Goal: Information Seeking & Learning: Learn about a topic

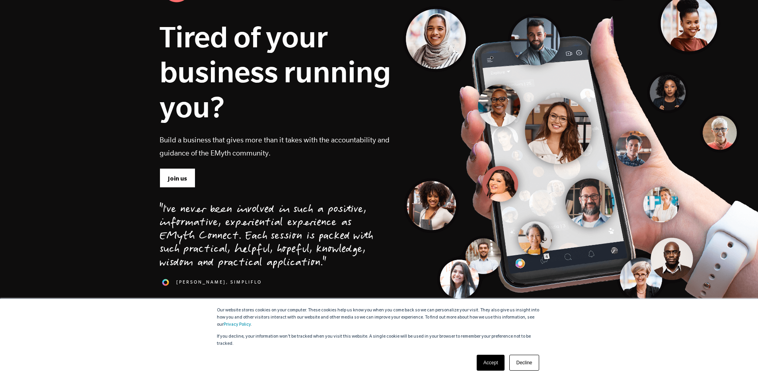
scroll to position [92, 0]
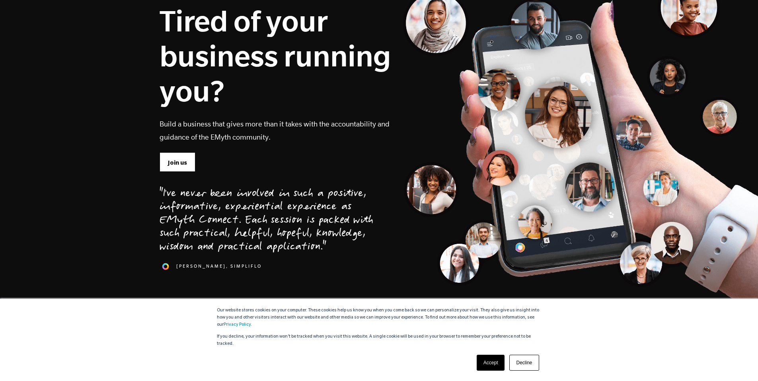
click at [488, 366] on link "Accept" at bounding box center [491, 363] width 28 height 16
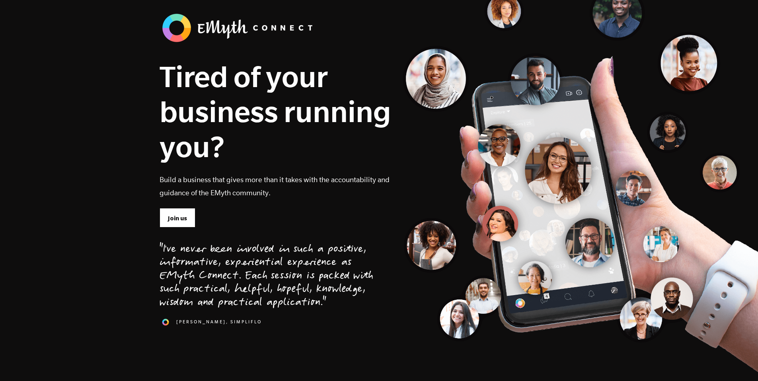
scroll to position [0, 0]
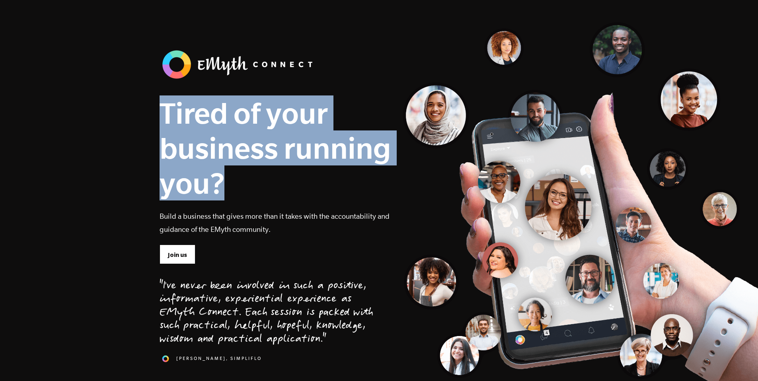
drag, startPoint x: 163, startPoint y: 112, endPoint x: 279, endPoint y: 190, distance: 140.2
click at [279, 190] on h1 "Tired of your business running you?" at bounding box center [276, 148] width 232 height 105
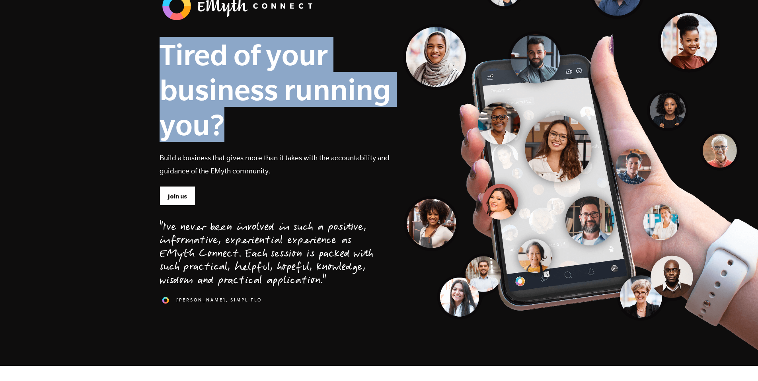
scroll to position [60, 0]
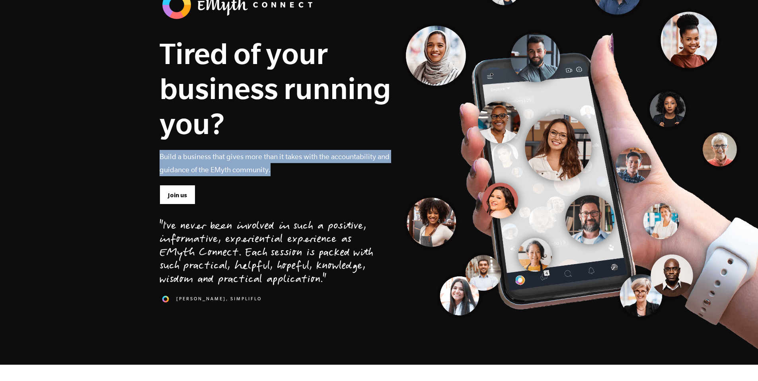
drag, startPoint x: 160, startPoint y: 161, endPoint x: 283, endPoint y: 170, distance: 123.8
click at [283, 170] on p "Build a business that gives more than it takes with the accountability and guid…" at bounding box center [276, 163] width 232 height 26
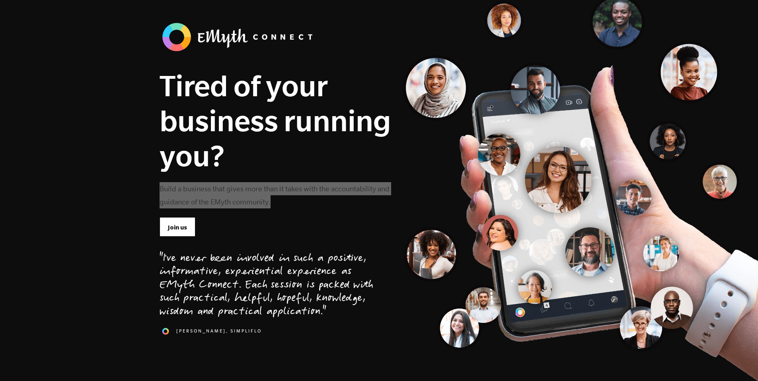
scroll to position [0, 0]
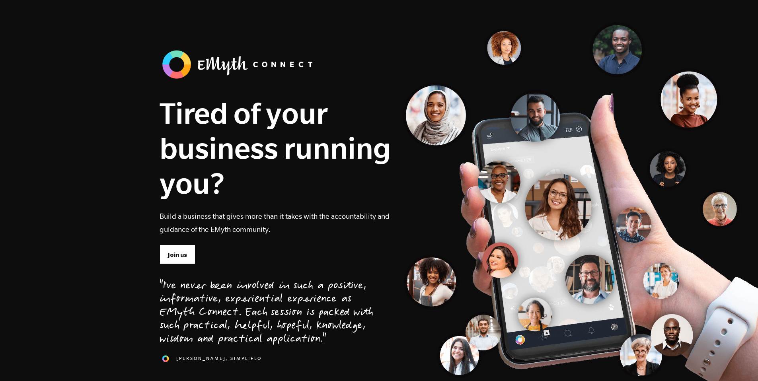
click at [505, 182] on div "Tired of your business running you? Build a business that gives more than it ta…" at bounding box center [379, 212] width 451 height 329
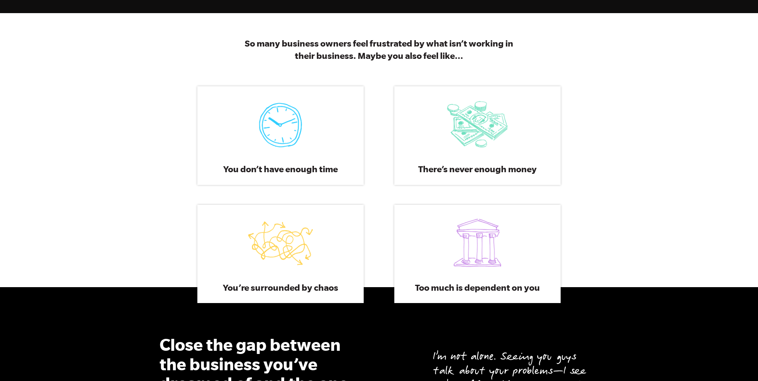
scroll to position [623, 0]
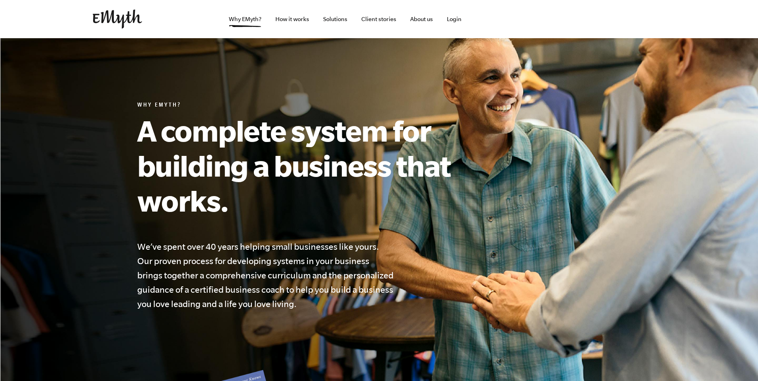
click at [121, 15] on img at bounding box center [117, 19] width 49 height 19
